Goal: Task Accomplishment & Management: Use online tool/utility

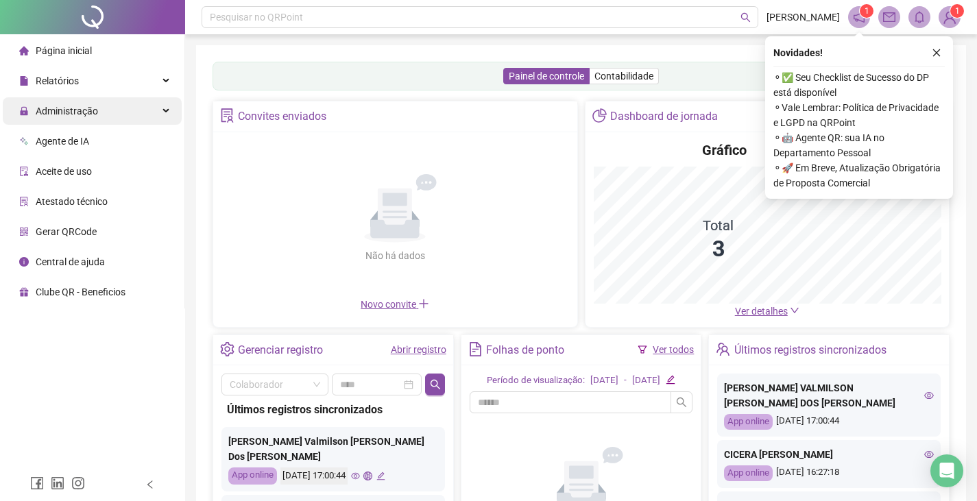
click at [36, 102] on span "Administração" at bounding box center [58, 110] width 79 height 27
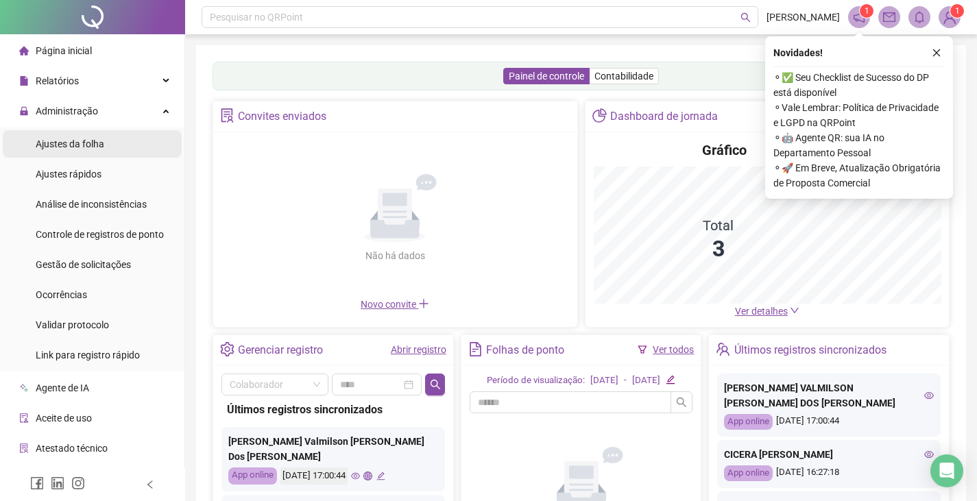
click at [45, 145] on span "Ajustes da folha" at bounding box center [70, 143] width 69 height 11
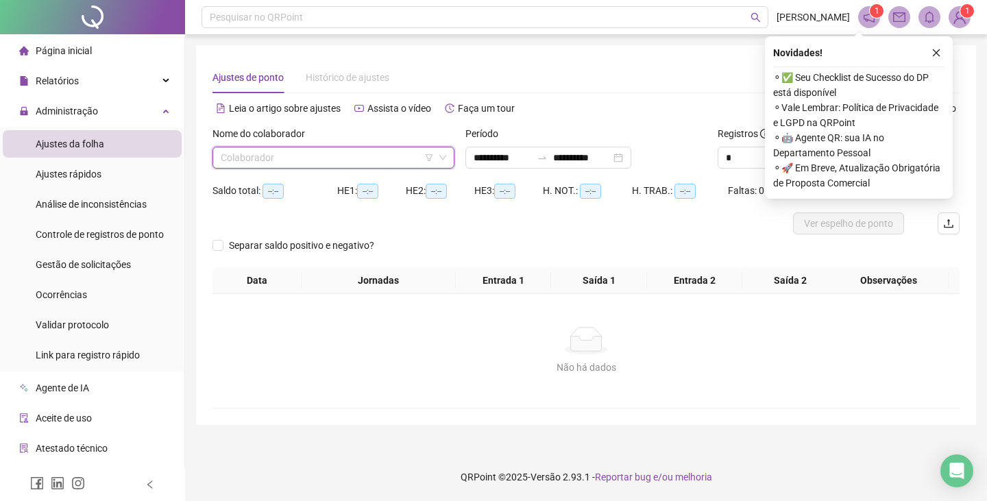
click at [266, 149] on input "search" at bounding box center [327, 157] width 213 height 21
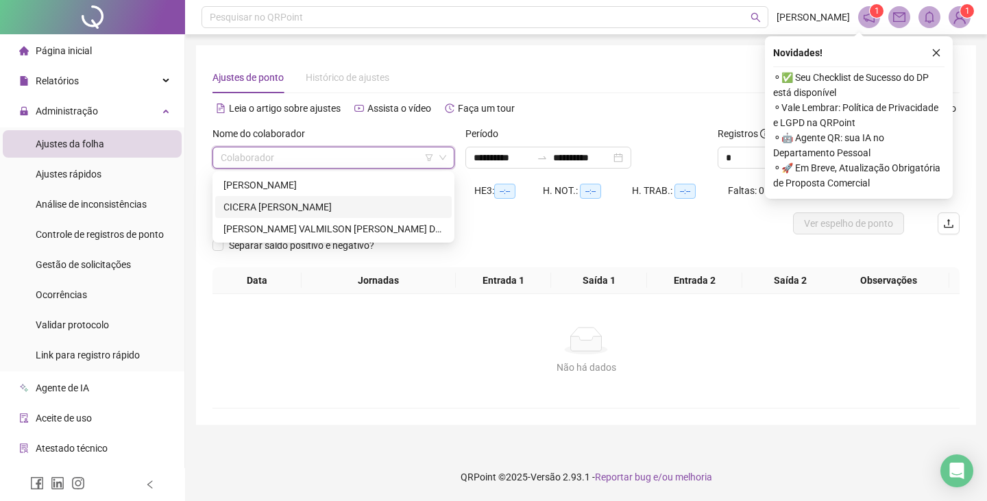
click at [251, 204] on div "CICERA [PERSON_NAME]" at bounding box center [333, 206] width 220 height 15
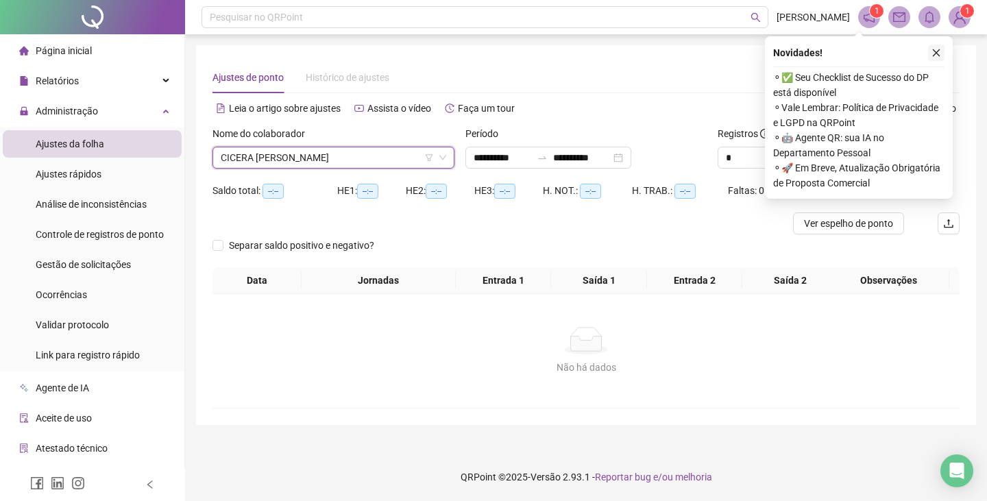
click at [935, 51] on icon "close" at bounding box center [936, 53] width 10 height 10
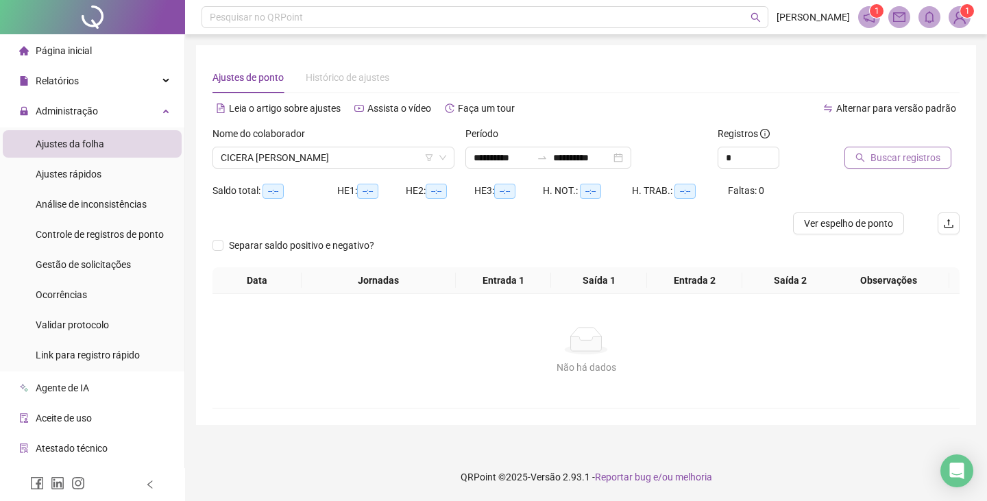
click at [894, 162] on span "Buscar registros" at bounding box center [905, 157] width 70 height 15
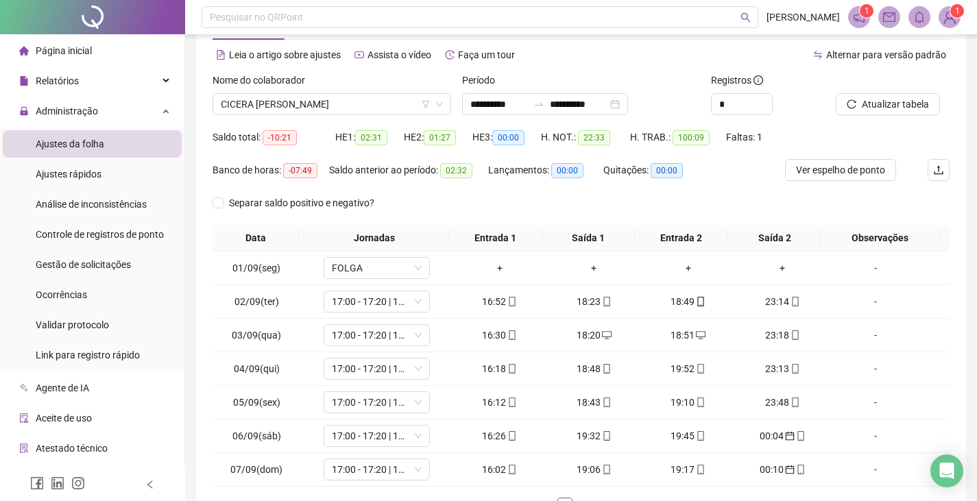
scroll to position [153, 0]
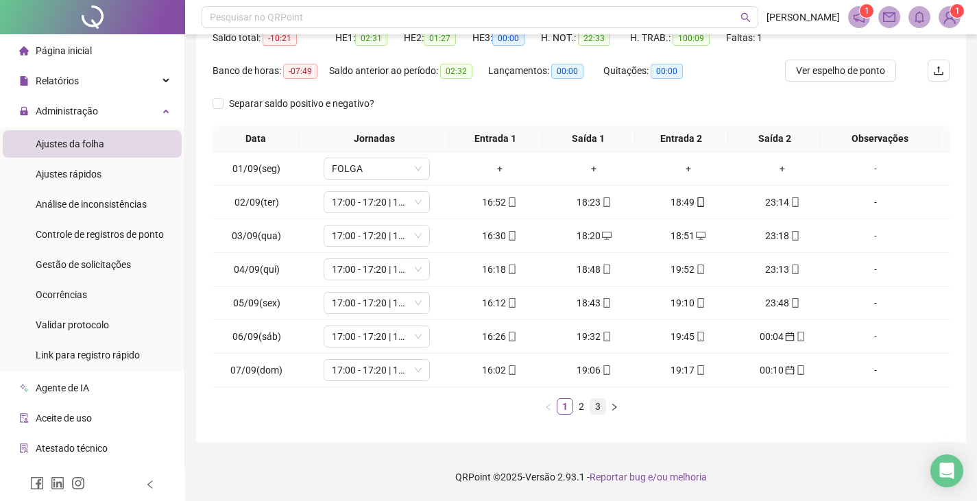
click at [594, 410] on link "3" at bounding box center [597, 406] width 15 height 15
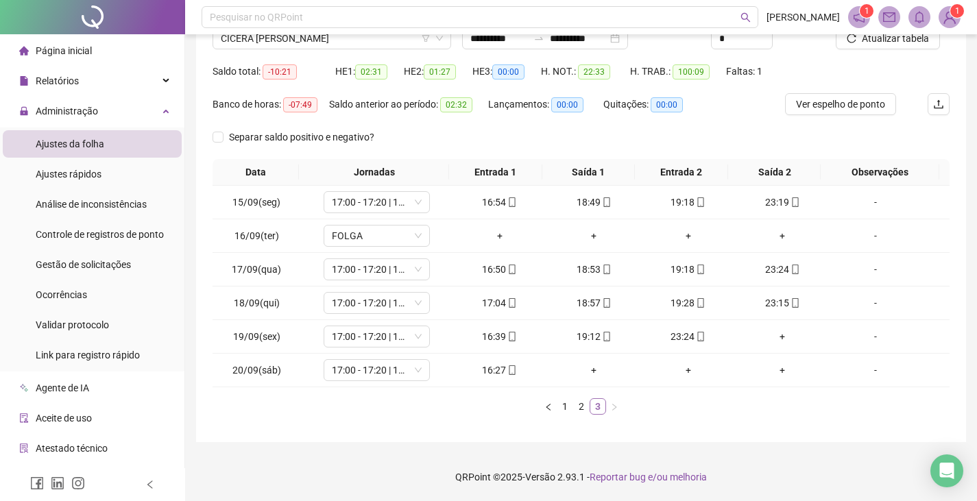
scroll to position [119, 0]
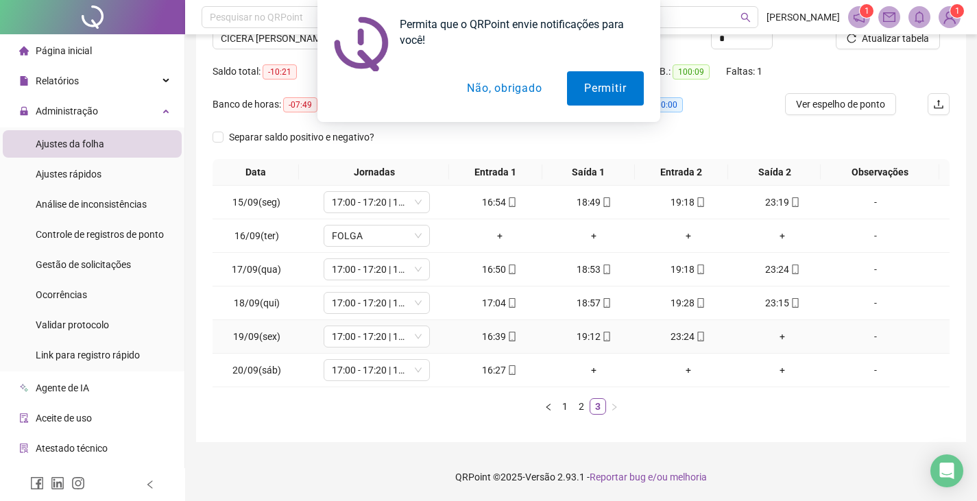
click at [777, 338] on div "+" at bounding box center [783, 336] width 84 height 15
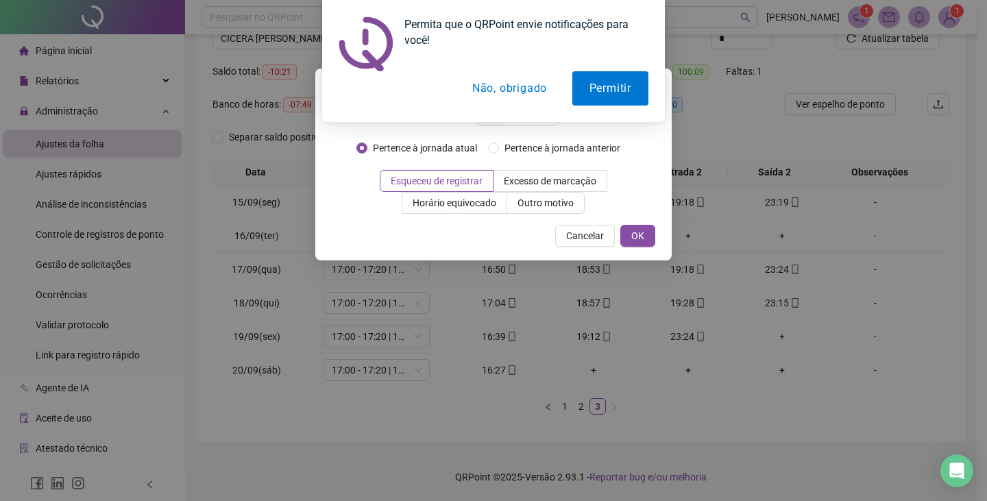
type input "*****"
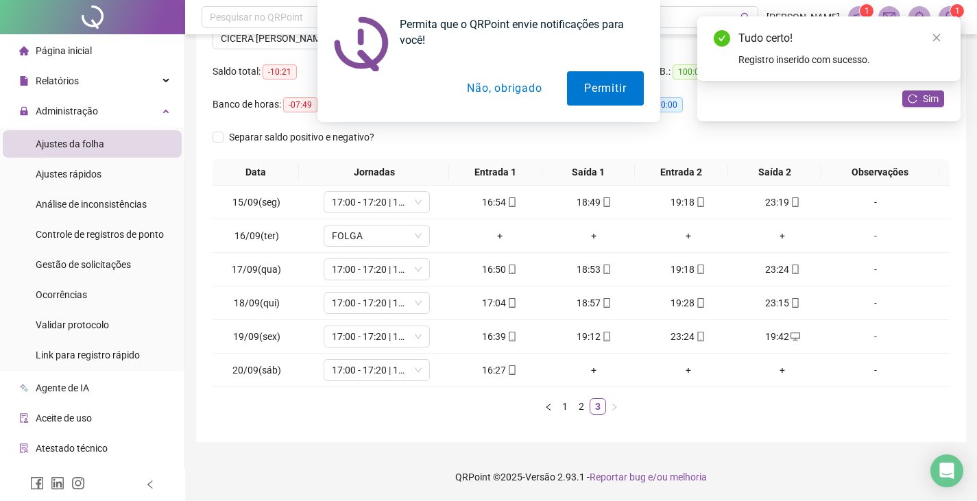
click at [924, 99] on div "Permita que o QRPoint envie notificações para você! Permitir Não, obrigado" at bounding box center [488, 61] width 977 height 122
click at [922, 100] on div "Permita que o QRPoint envie notificações para você! Permitir Não, obrigado" at bounding box center [488, 61] width 977 height 122
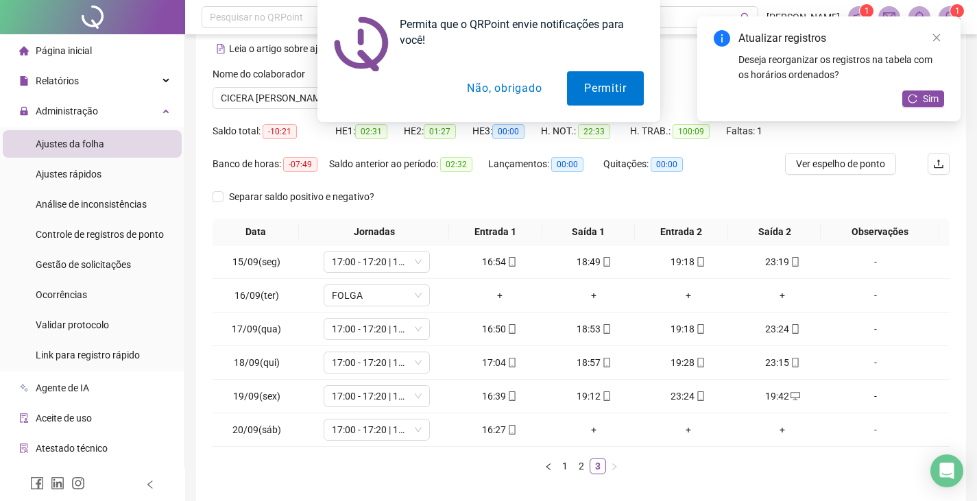
scroll to position [0, 0]
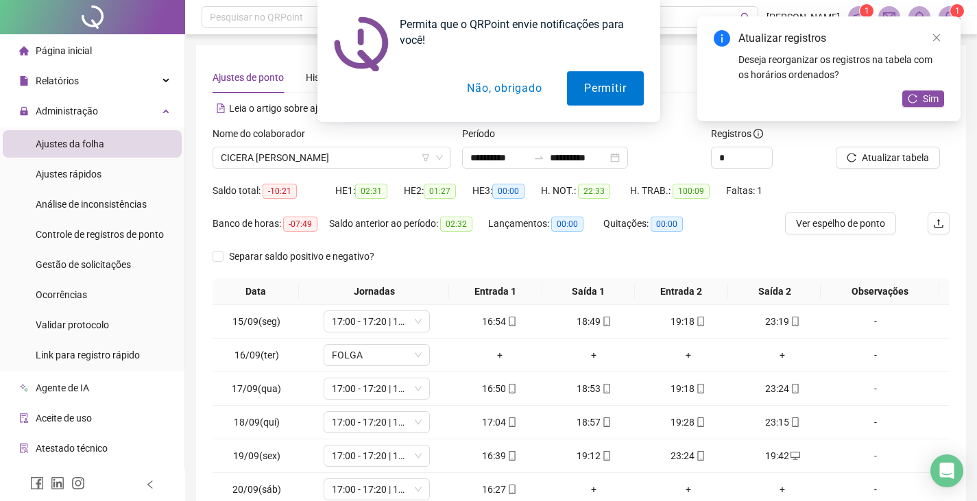
click at [482, 91] on button "Não, obrigado" at bounding box center [504, 88] width 109 height 34
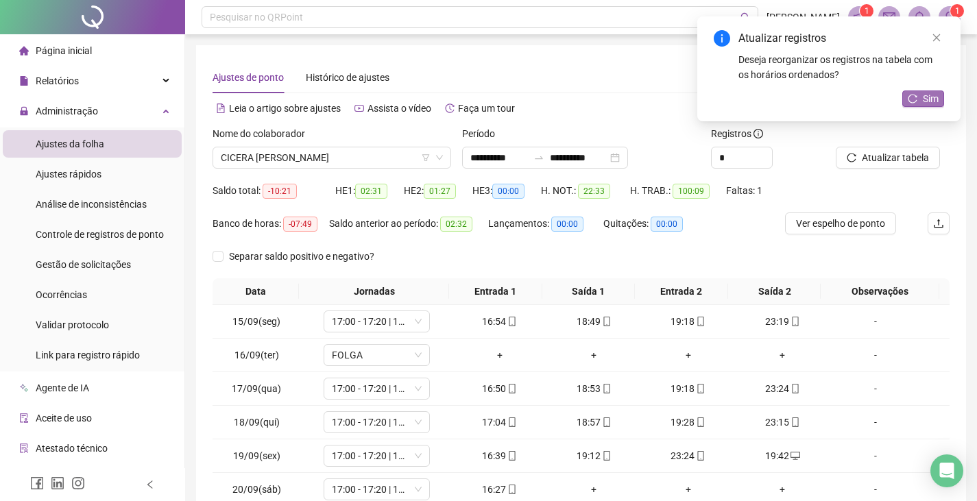
click at [915, 96] on icon "reload" at bounding box center [912, 98] width 9 height 9
